Goal: Submit feedback/report problem

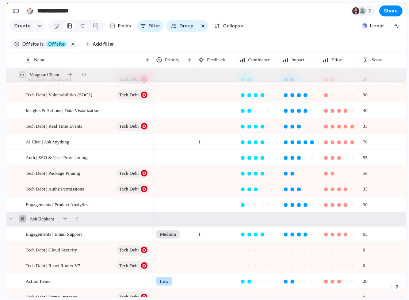
scroll to position [248, 0]
